Goal: Task Accomplishment & Management: Manage account settings

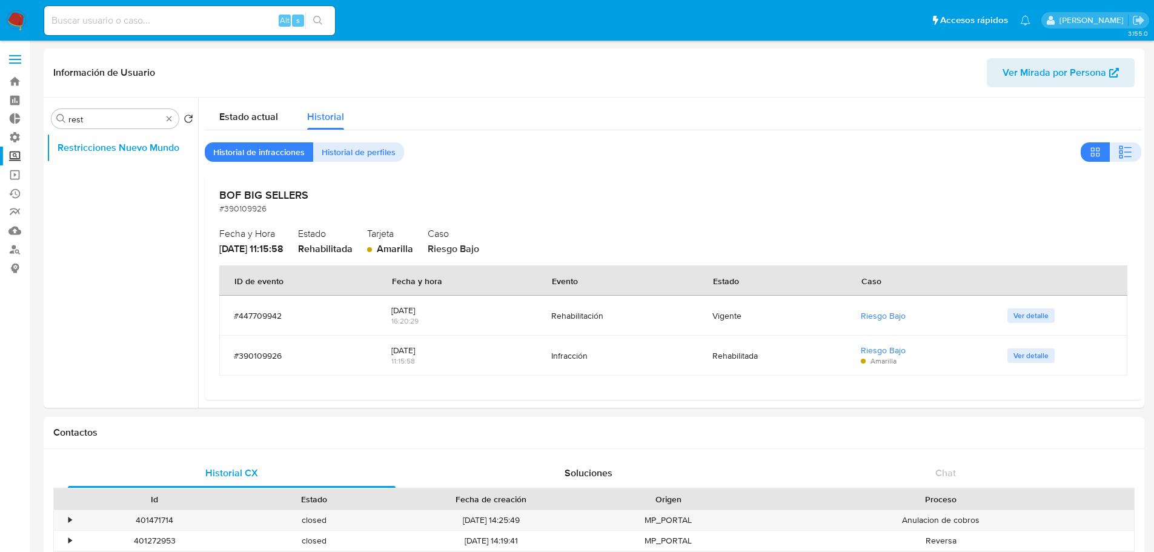
select select "10"
click at [18, 64] on label at bounding box center [15, 59] width 30 height 25
click at [0, 0] on input "checkbox" at bounding box center [0, 0] width 0 height 0
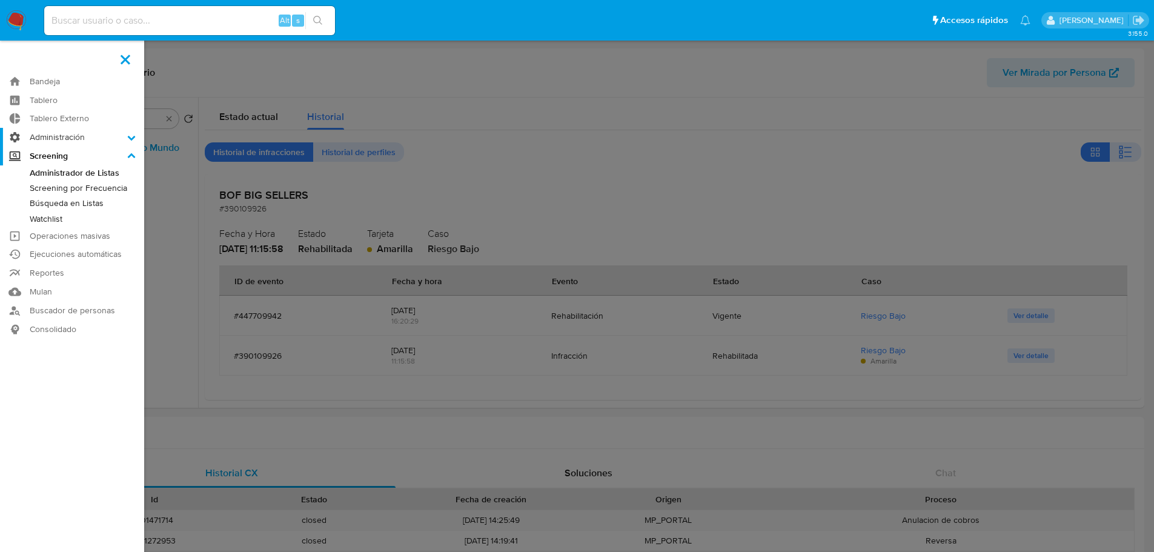
click at [41, 138] on label "Administración" at bounding box center [72, 137] width 144 height 19
click at [0, 0] on input "Administración" at bounding box center [0, 0] width 0 height 0
click at [66, 187] on link "Usuarios" at bounding box center [72, 185] width 144 height 15
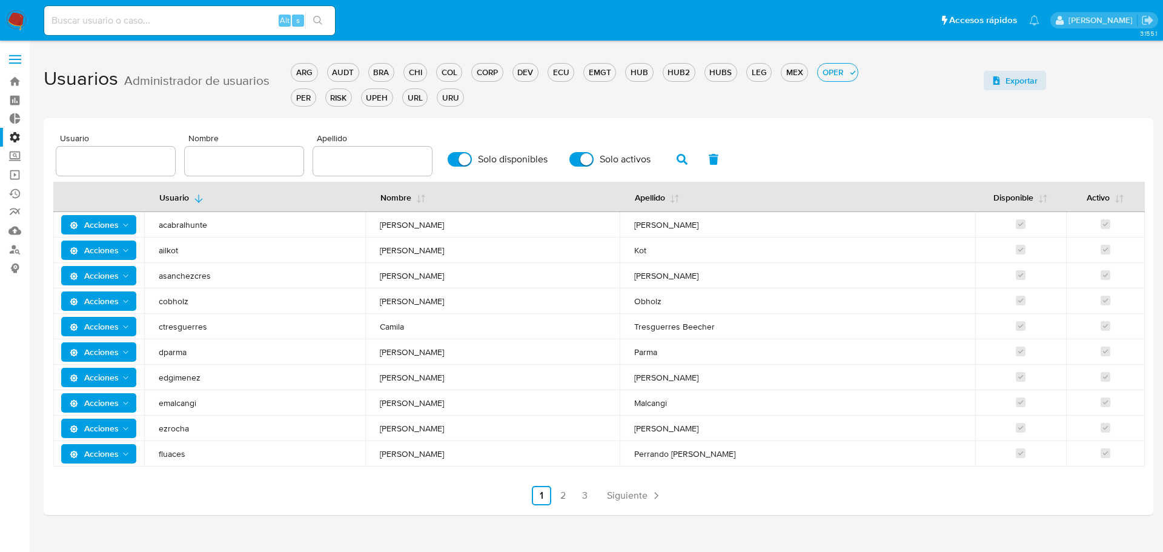
click at [282, 157] on input "text" at bounding box center [244, 161] width 119 height 16
type input "ailen"
click at [679, 159] on icon "button" at bounding box center [682, 159] width 11 height 11
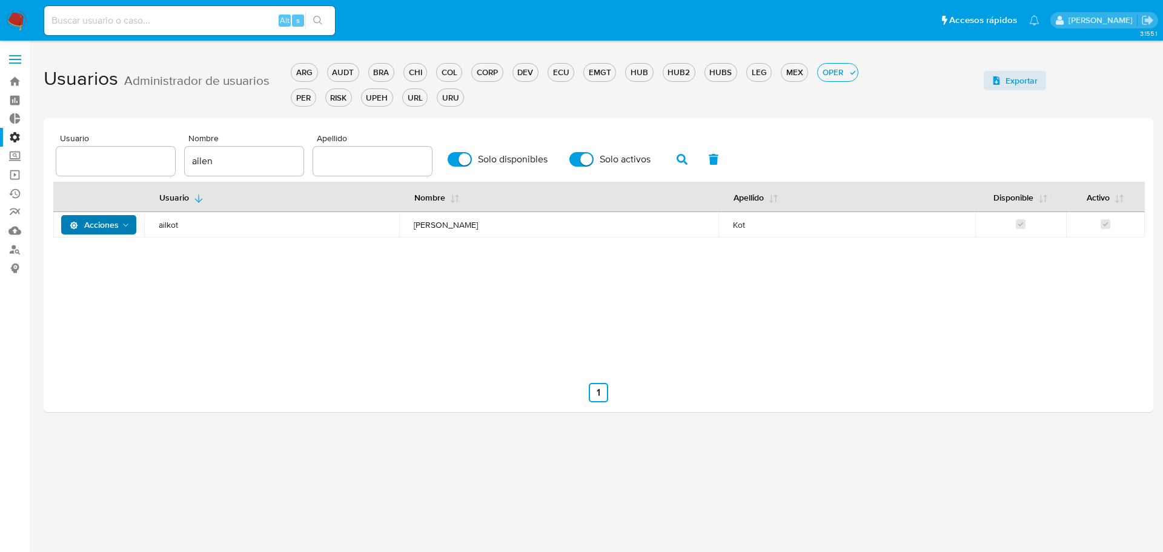
click at [129, 229] on icon "Acciones" at bounding box center [126, 226] width 10 height 10
click at [115, 267] on button "Detalle" at bounding box center [101, 255] width 109 height 29
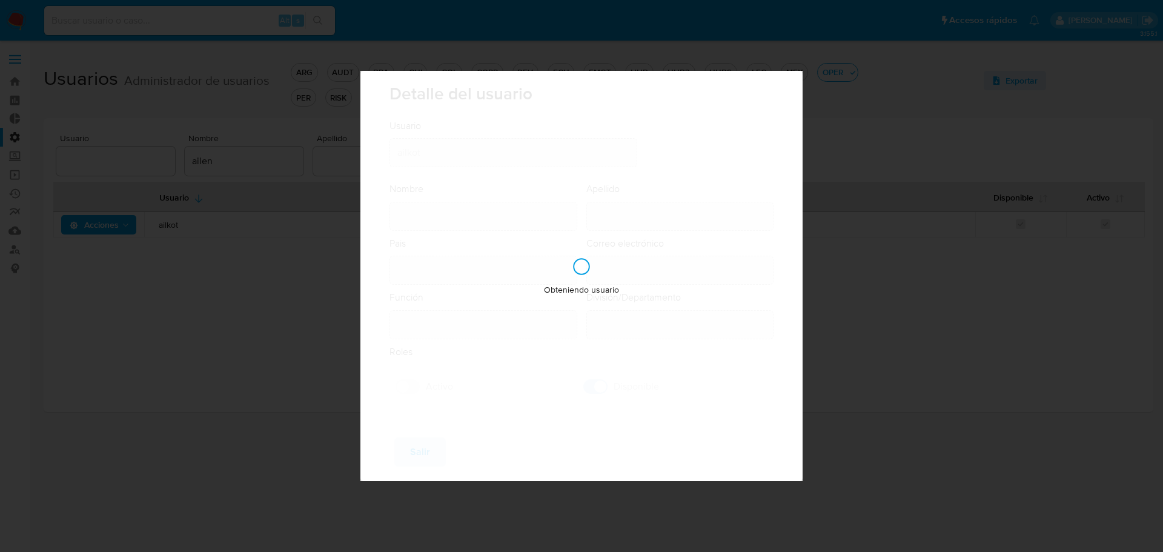
type input "[PERSON_NAME]"
type input "Kot"
type input "[GEOGRAPHIC_DATA]"
type input "[EMAIL_ADDRESS][DOMAIN_NAME]"
type input "Analista Semi Senior (80001643)"
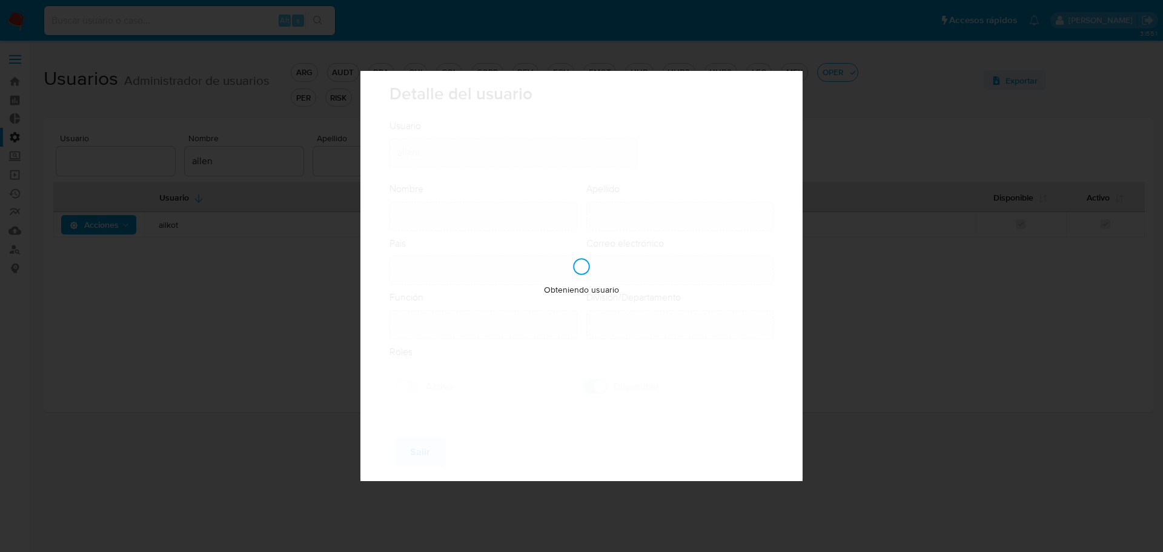
type input "Risk & Compliance Risk & Compliance Operations"
checkbox input "true"
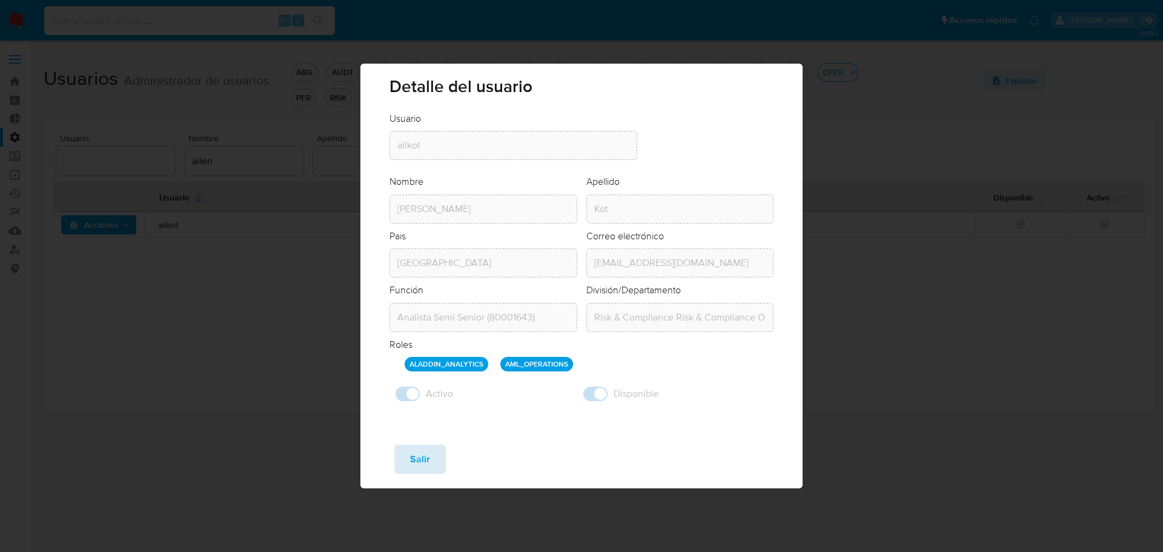
click at [439, 462] on button "Salir" at bounding box center [420, 459] width 52 height 29
checkbox input "false"
